Goal: Browse casually

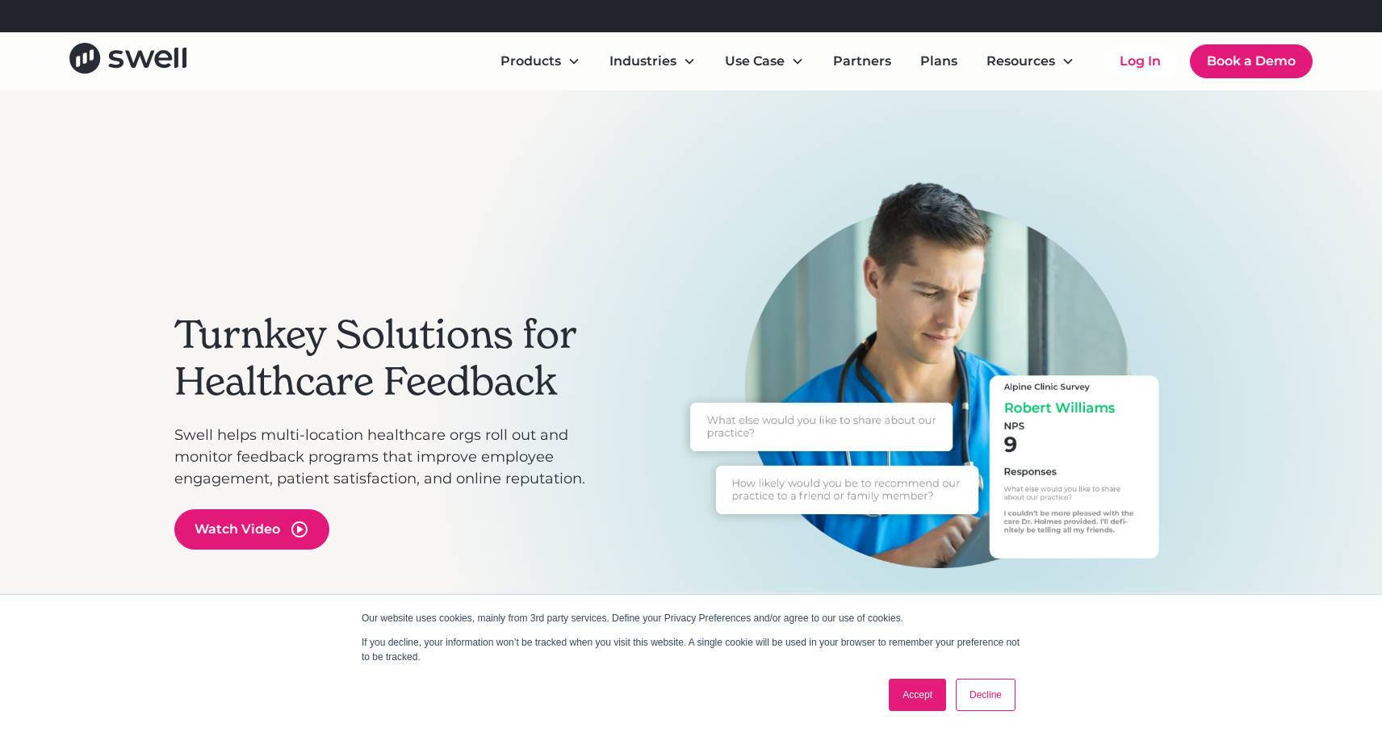
click at [1001, 693] on link "Decline" at bounding box center [985, 695] width 60 height 32
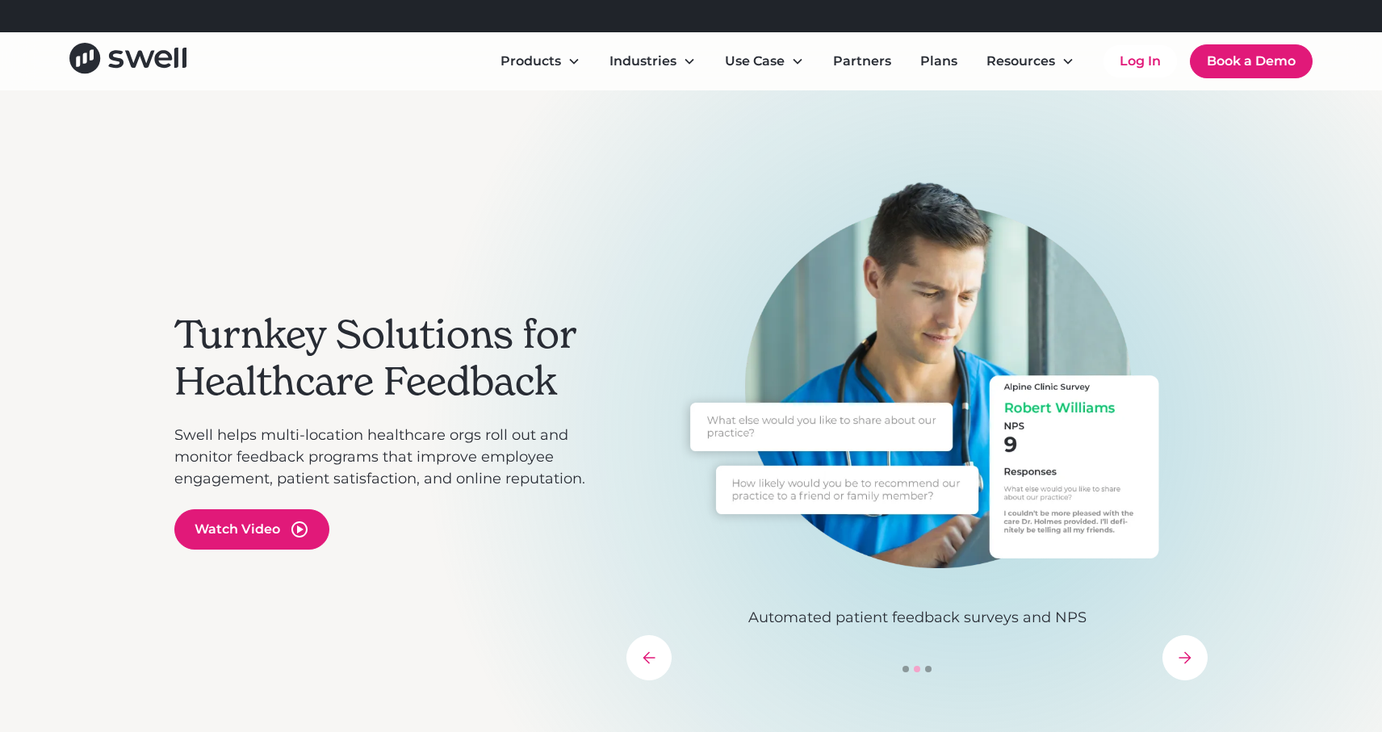
click at [1185, 669] on div "next slide" at bounding box center [1184, 657] width 45 height 45
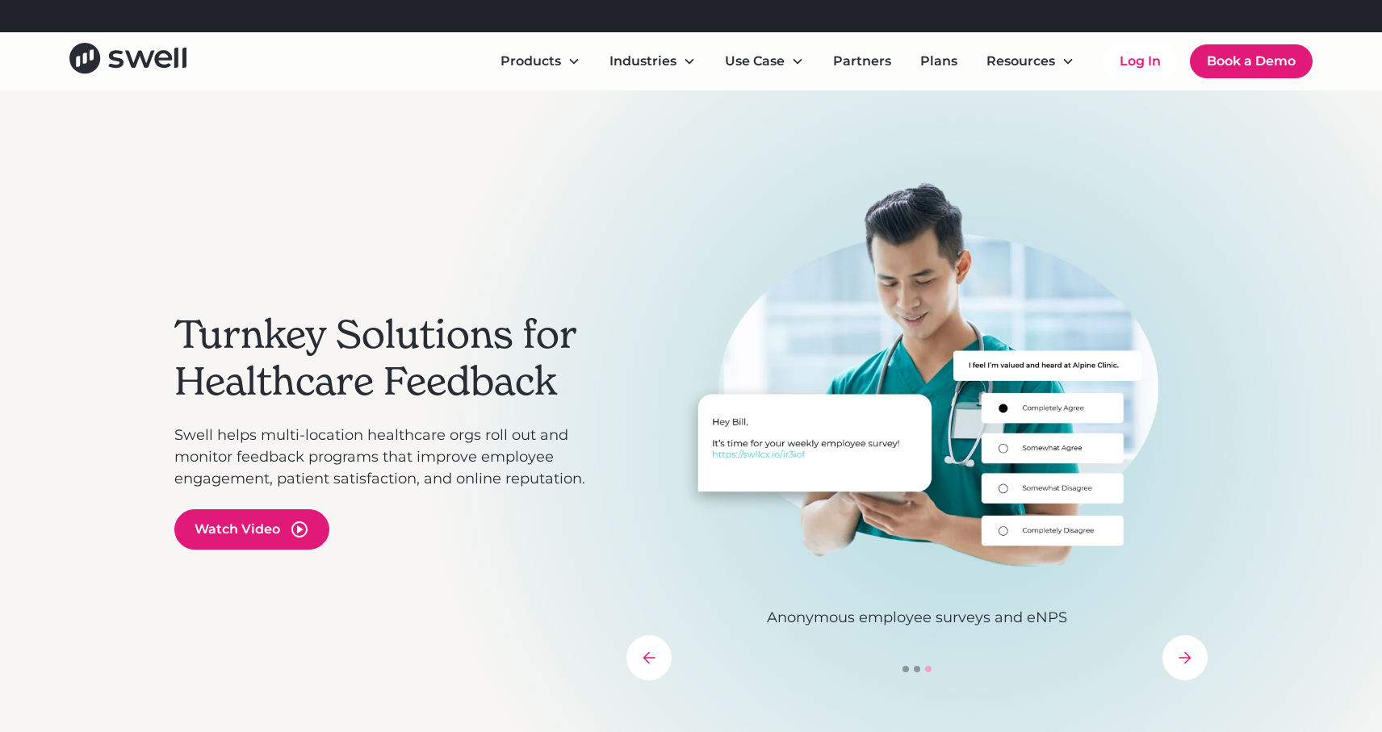
click at [1185, 669] on div "next slide" at bounding box center [1184, 657] width 45 height 45
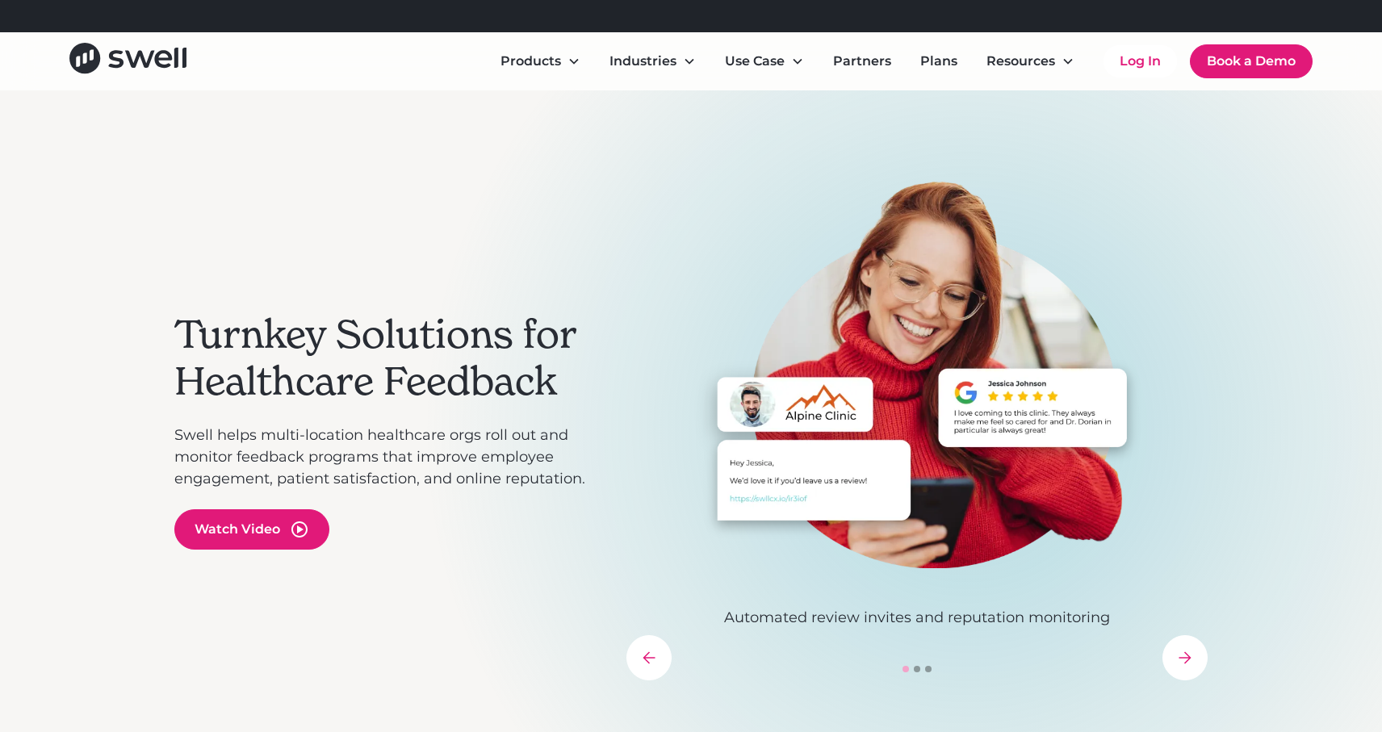
click at [1185, 669] on div "next slide" at bounding box center [1184, 657] width 45 height 45
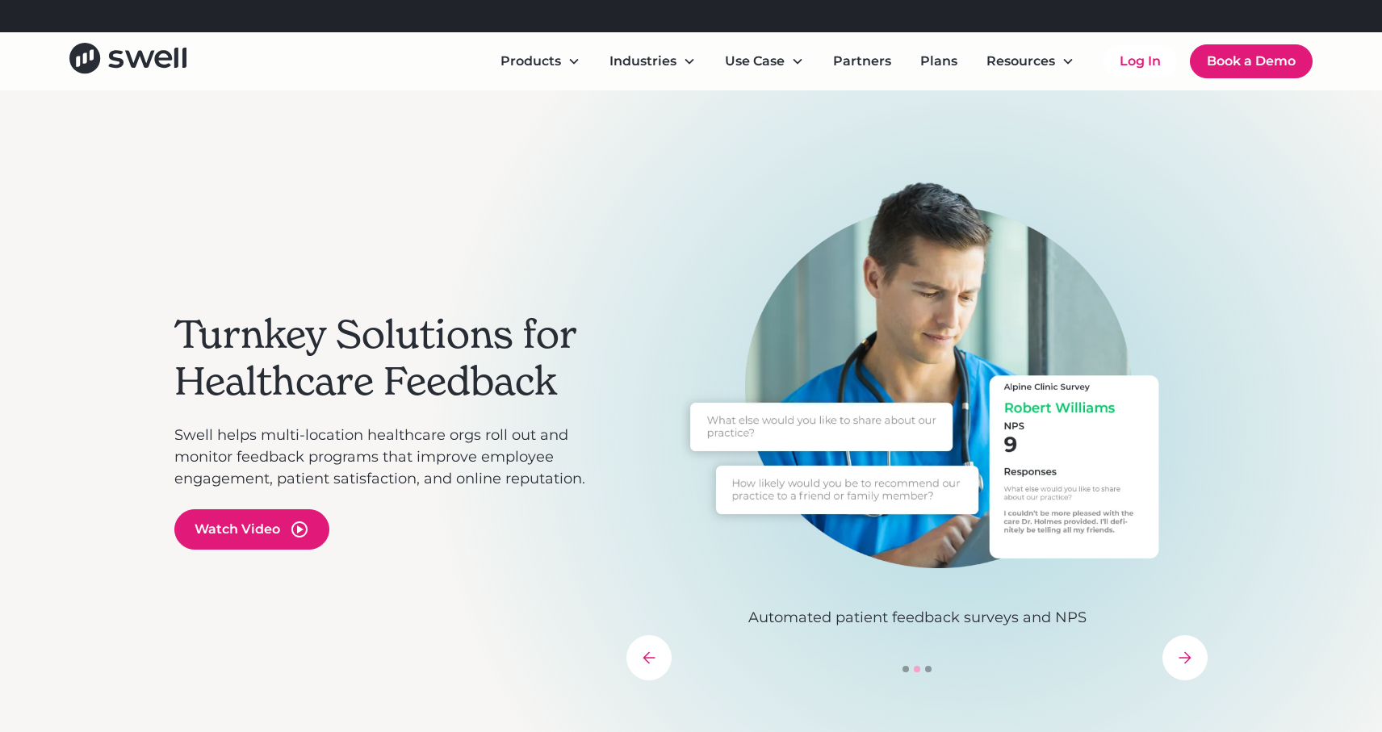
click at [1185, 669] on div "next slide" at bounding box center [1184, 657] width 45 height 45
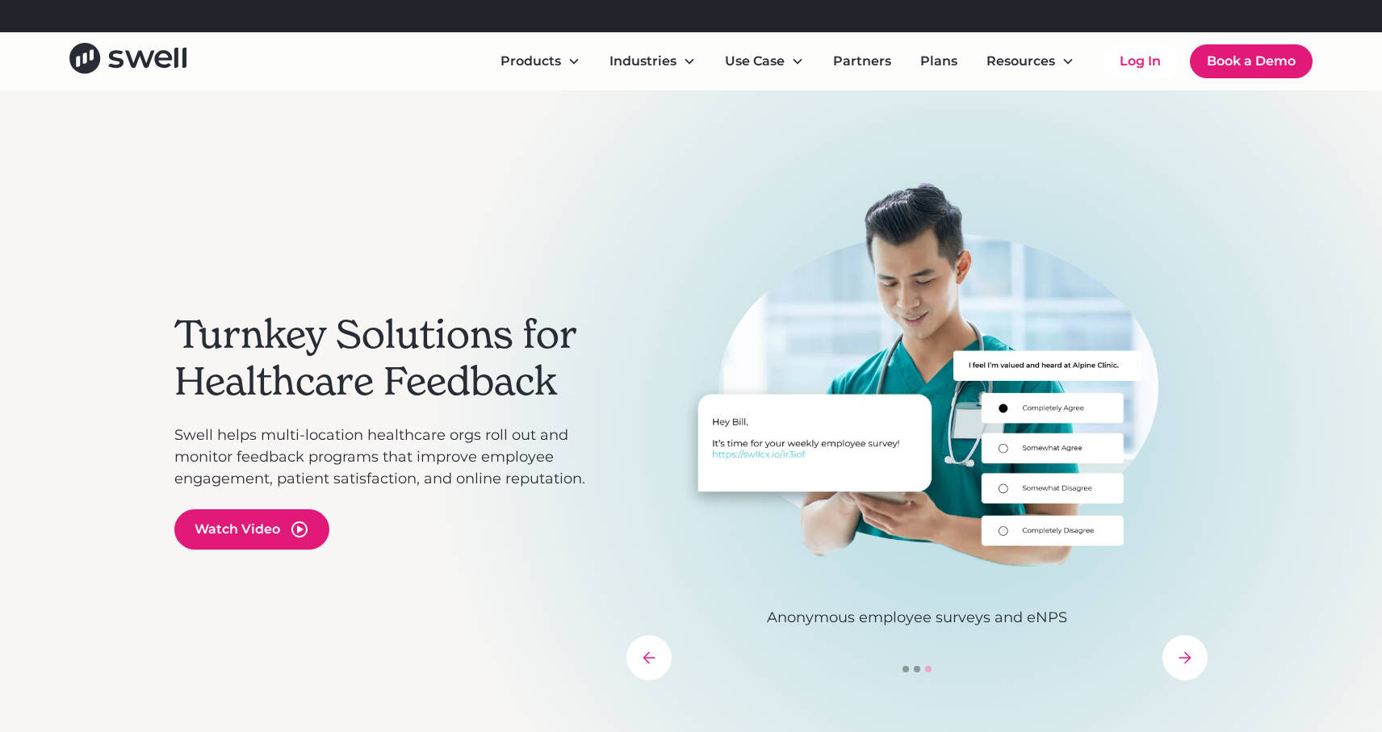
click at [1185, 669] on div "next slide" at bounding box center [1184, 657] width 45 height 45
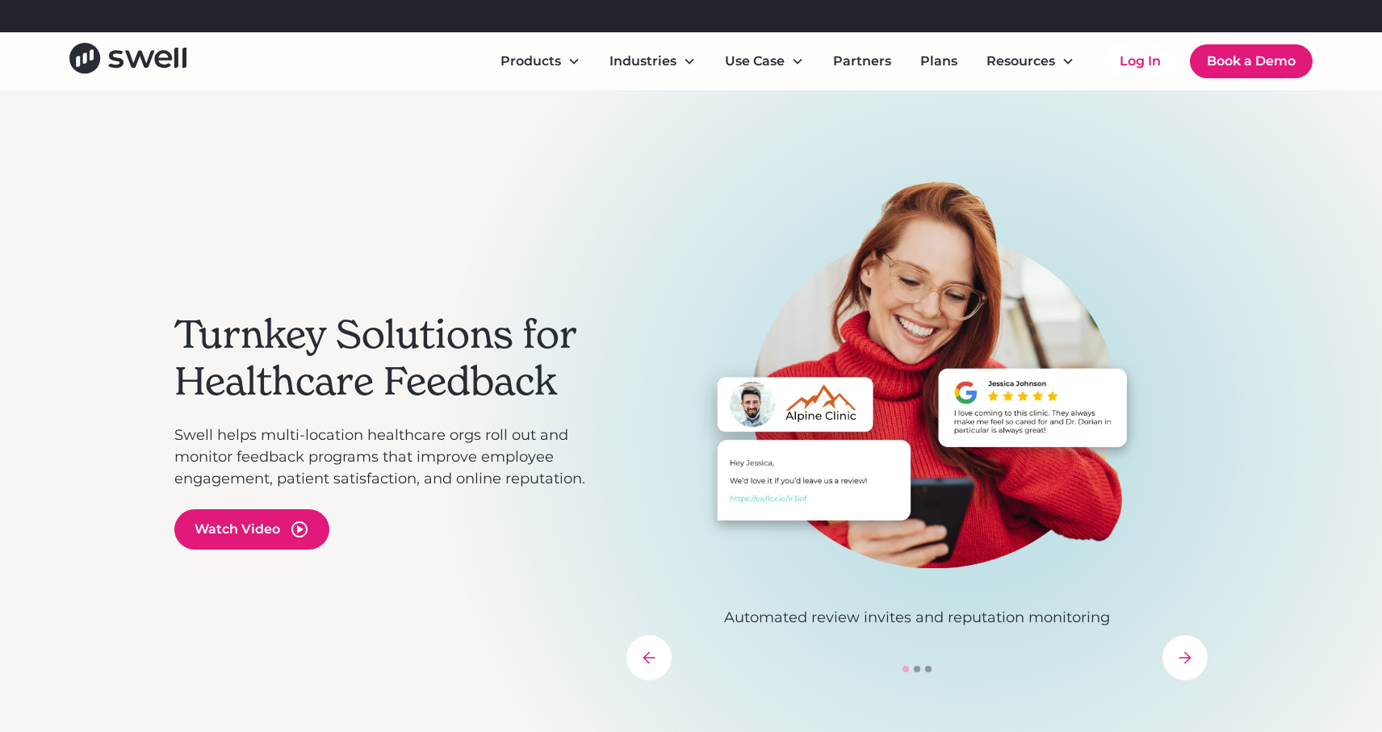
click at [1185, 669] on div "next slide" at bounding box center [1184, 657] width 45 height 45
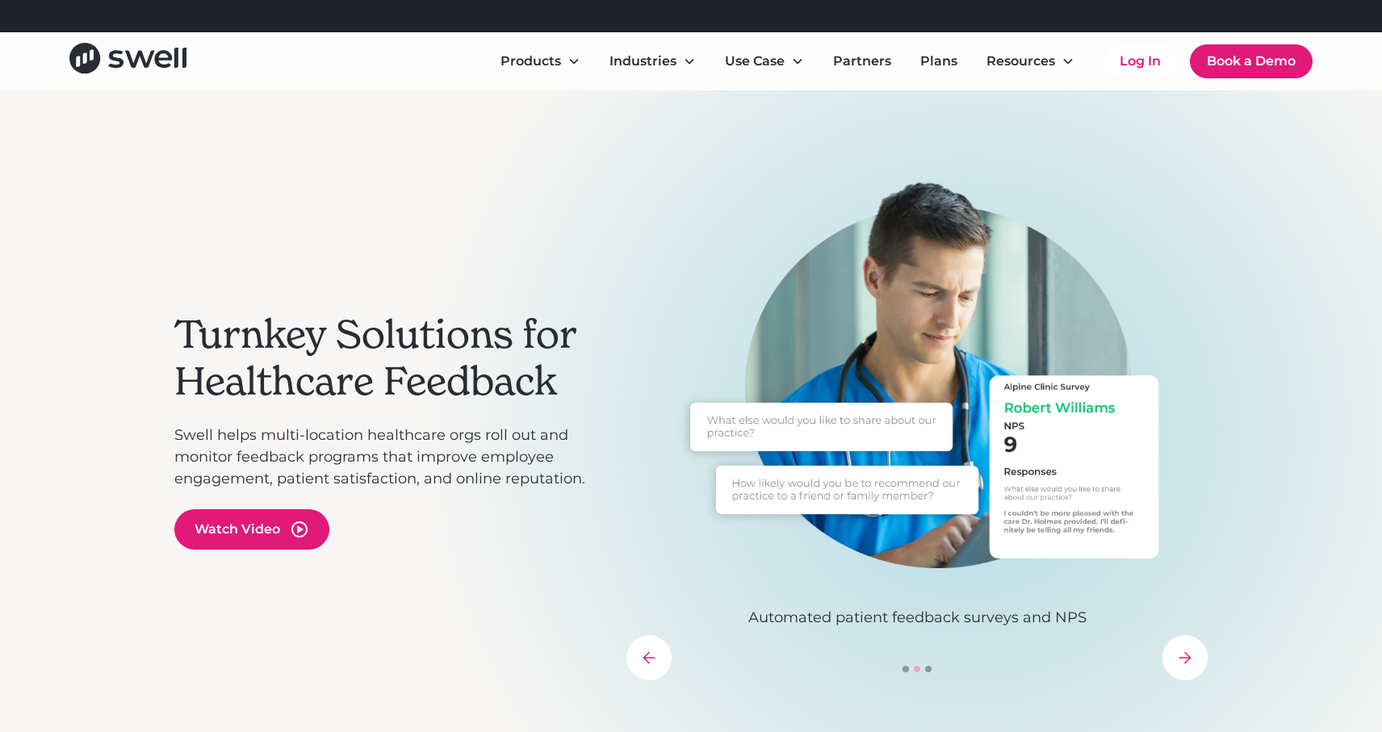
click at [1185, 669] on div "next slide" at bounding box center [1184, 657] width 45 height 45
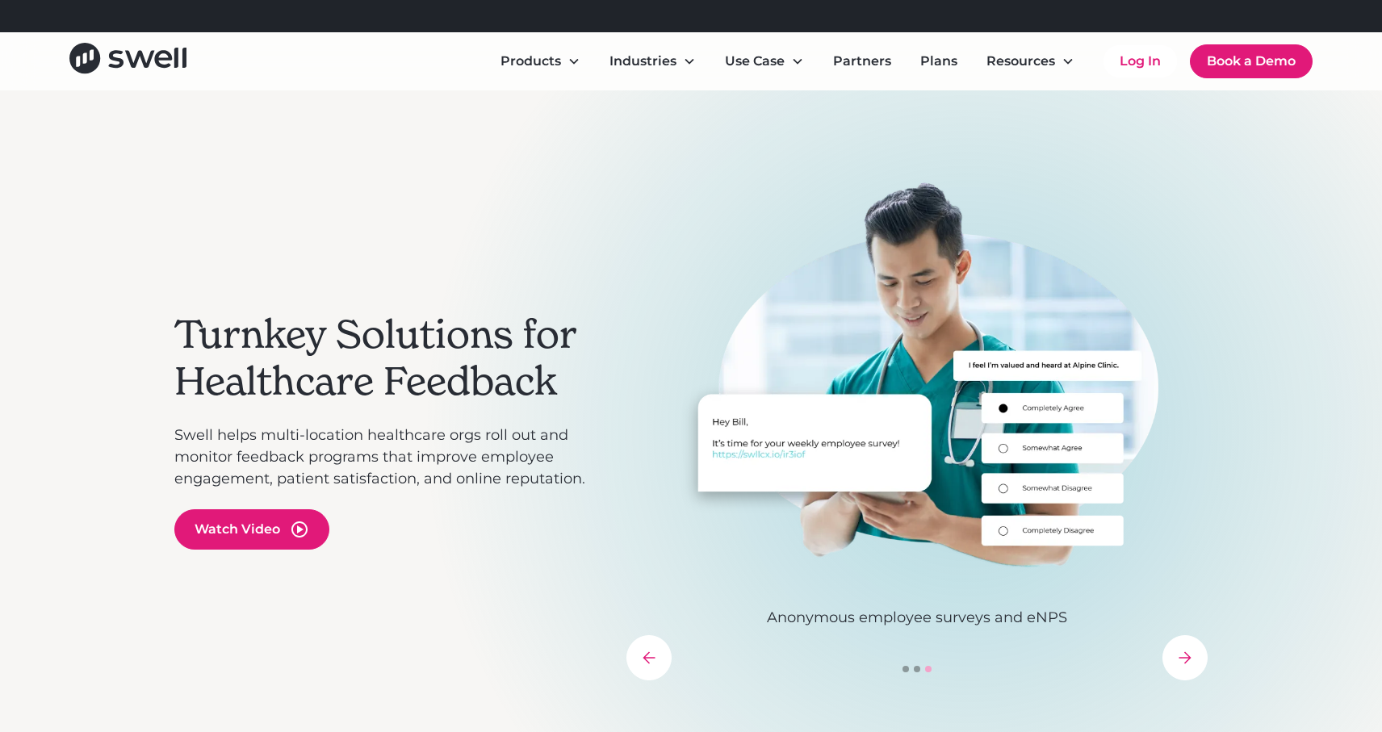
click at [1185, 669] on div "next slide" at bounding box center [1184, 657] width 45 height 45
